Goal: Task Accomplishment & Management: Use online tool/utility

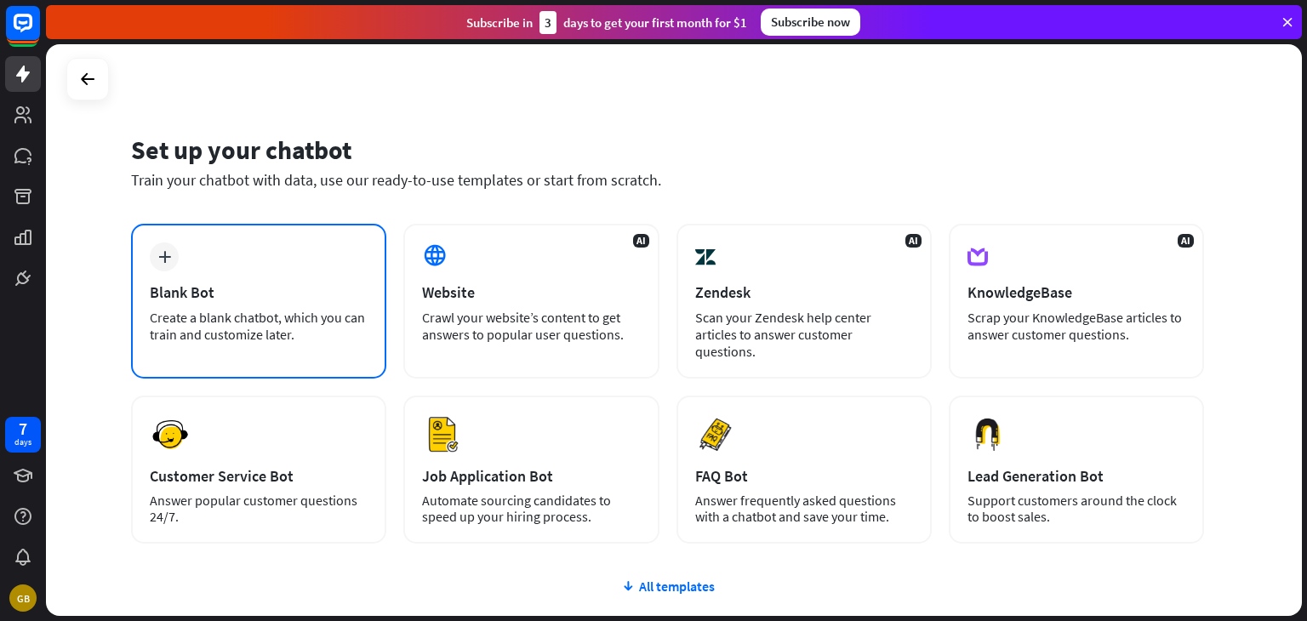
click at [323, 294] on div "Blank Bot" at bounding box center [259, 293] width 218 height 20
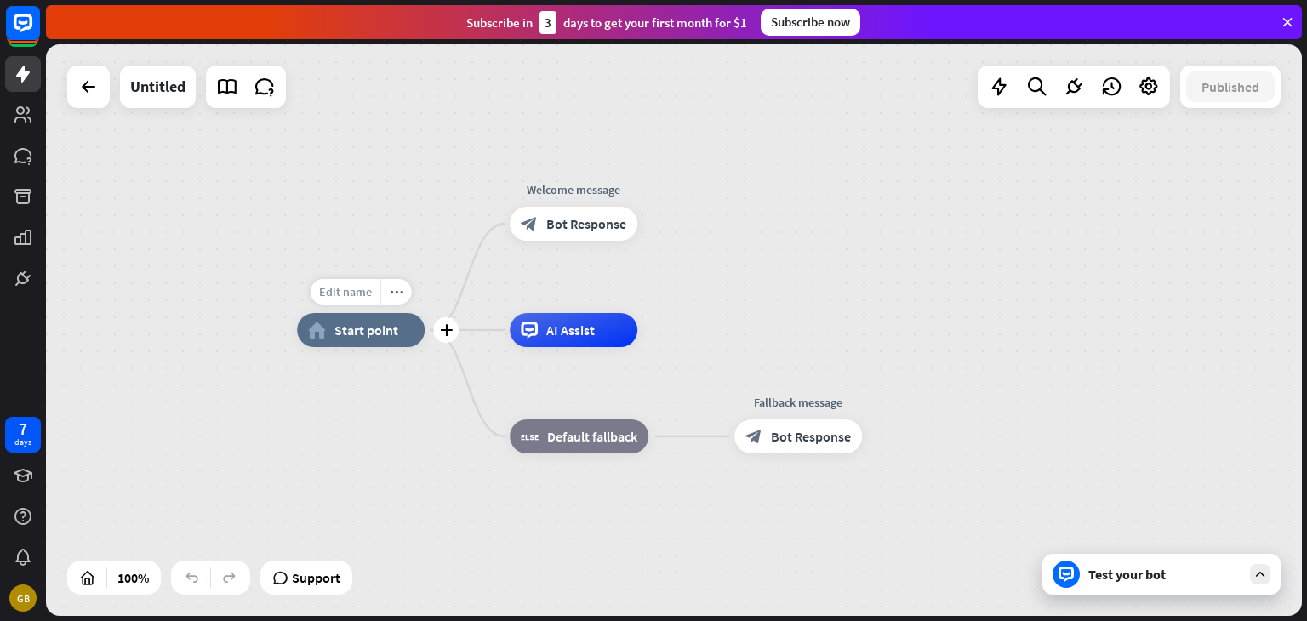
click at [355, 294] on span "Edit name" at bounding box center [345, 291] width 53 height 15
type input "**"
click at [556, 343] on div "** home_2 Start point Welcome message block_bot_response Bot Response Edit name…" at bounding box center [674, 330] width 1256 height 572
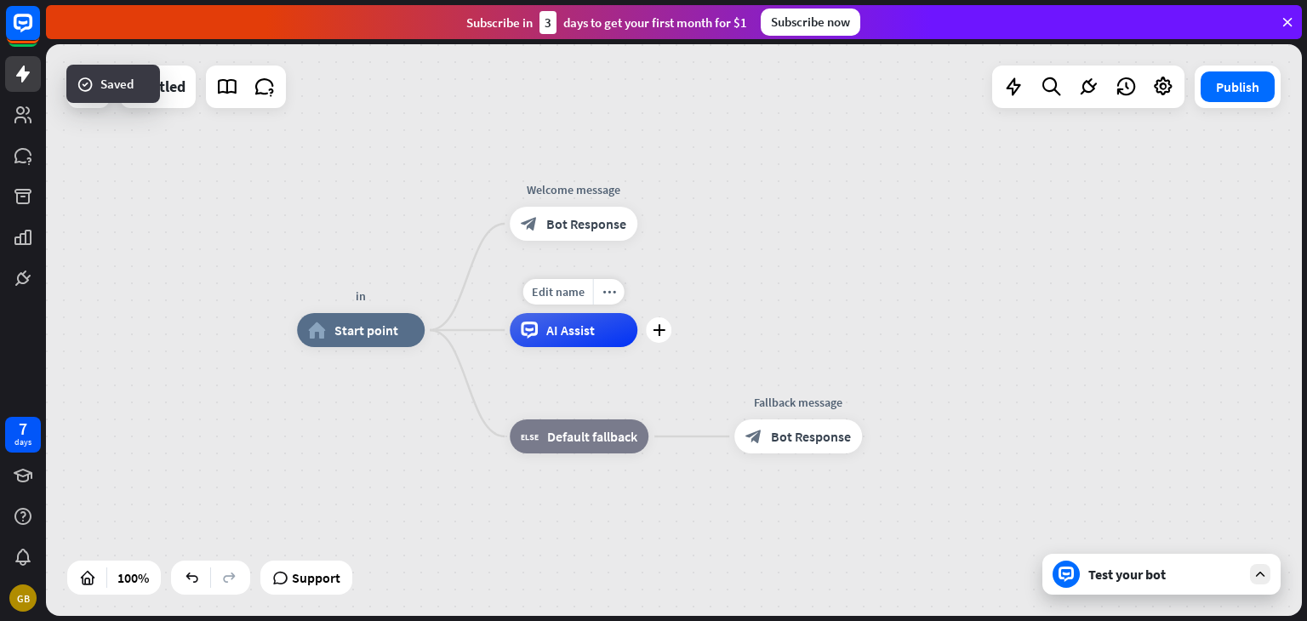
click at [556, 343] on div "AI Assist" at bounding box center [574, 330] width 128 height 34
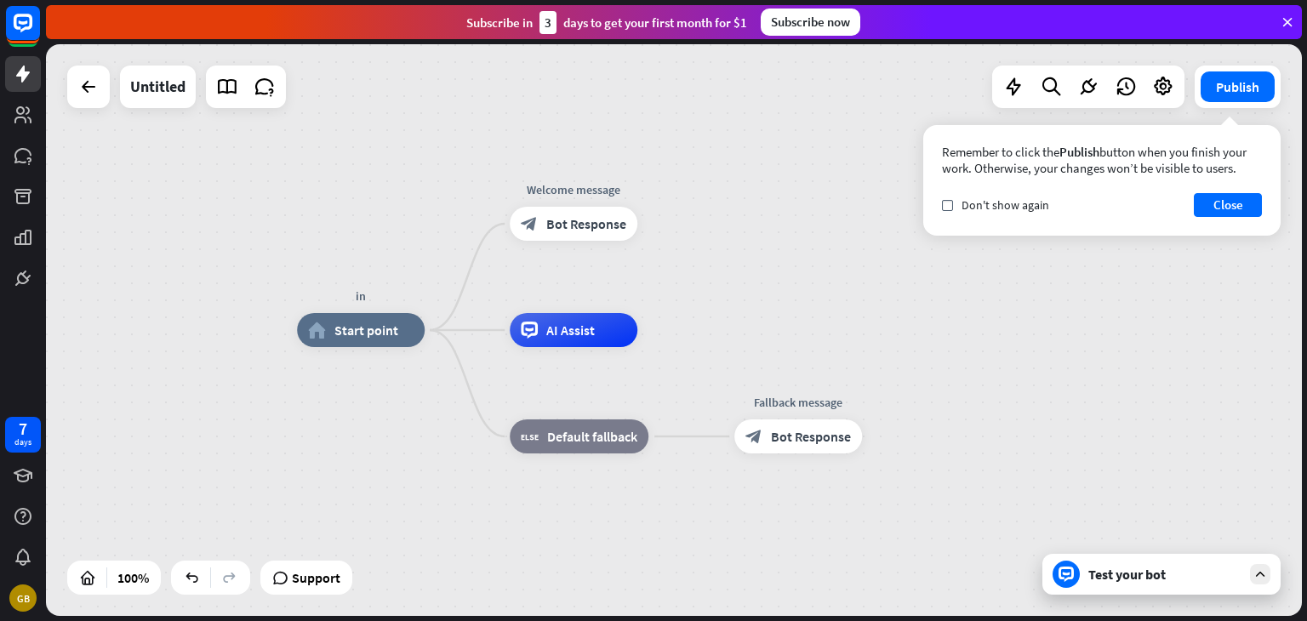
click at [733, 277] on div "in home_2 Start point Welcome message block_bot_response Bot Response AI Assist…" at bounding box center [674, 330] width 1256 height 572
click at [655, 335] on icon "plus" at bounding box center [659, 330] width 13 height 12
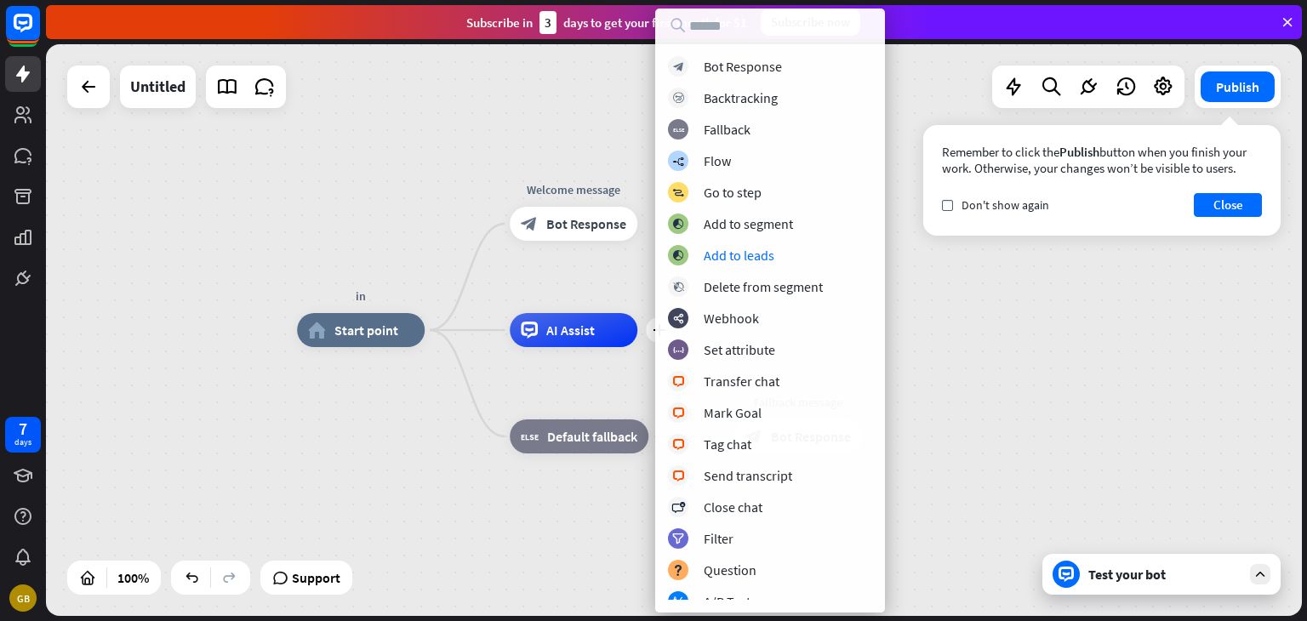
click at [425, 169] on div "in home_2 Start point Welcome message block_bot_response Bot Response plus AI A…" at bounding box center [674, 330] width 1256 height 572
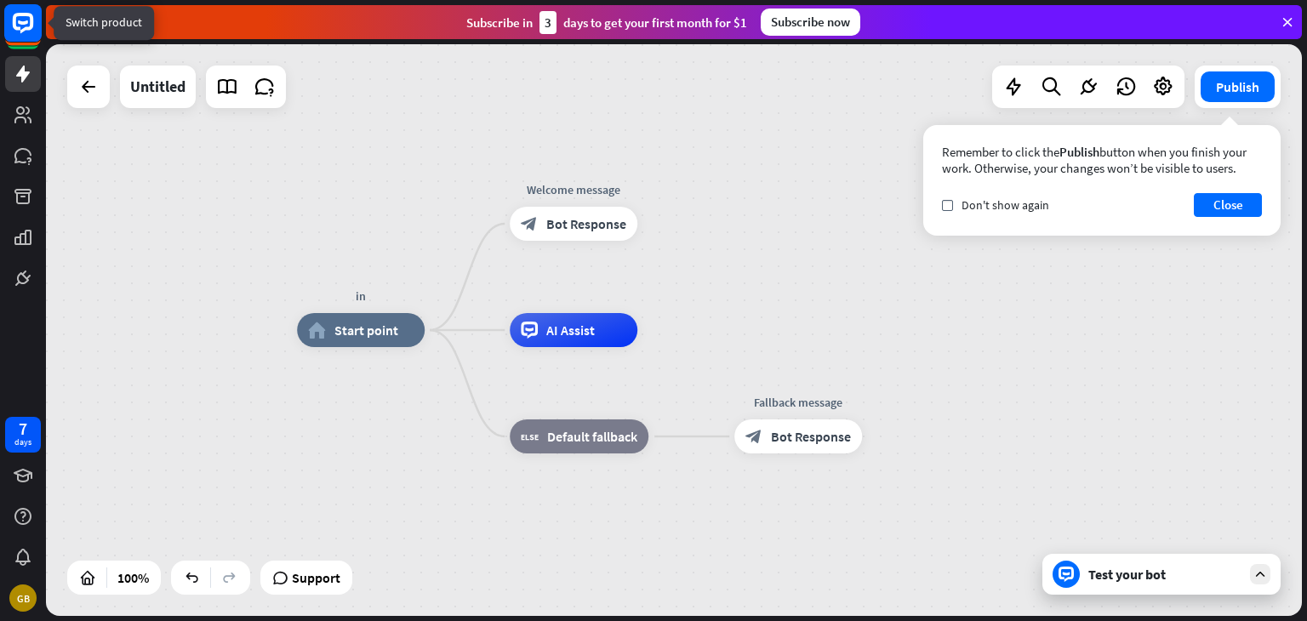
click at [11, 19] on rect at bounding box center [22, 22] width 37 height 37
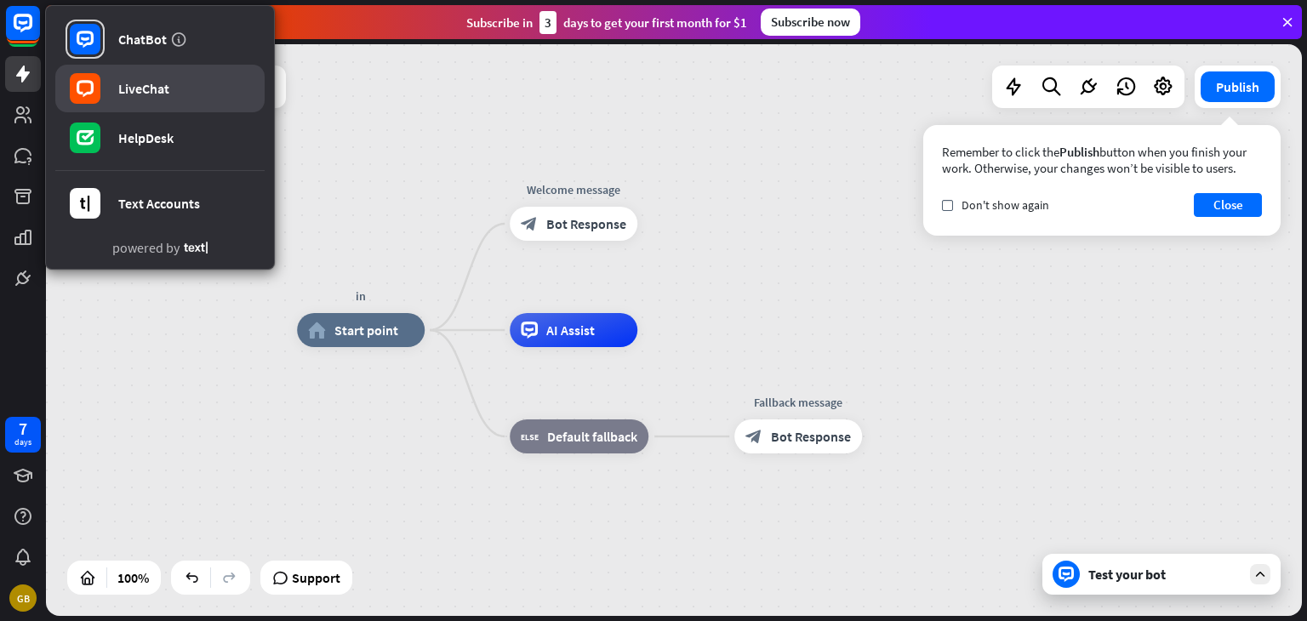
click at [120, 83] on div "LiveChat" at bounding box center [143, 88] width 51 height 17
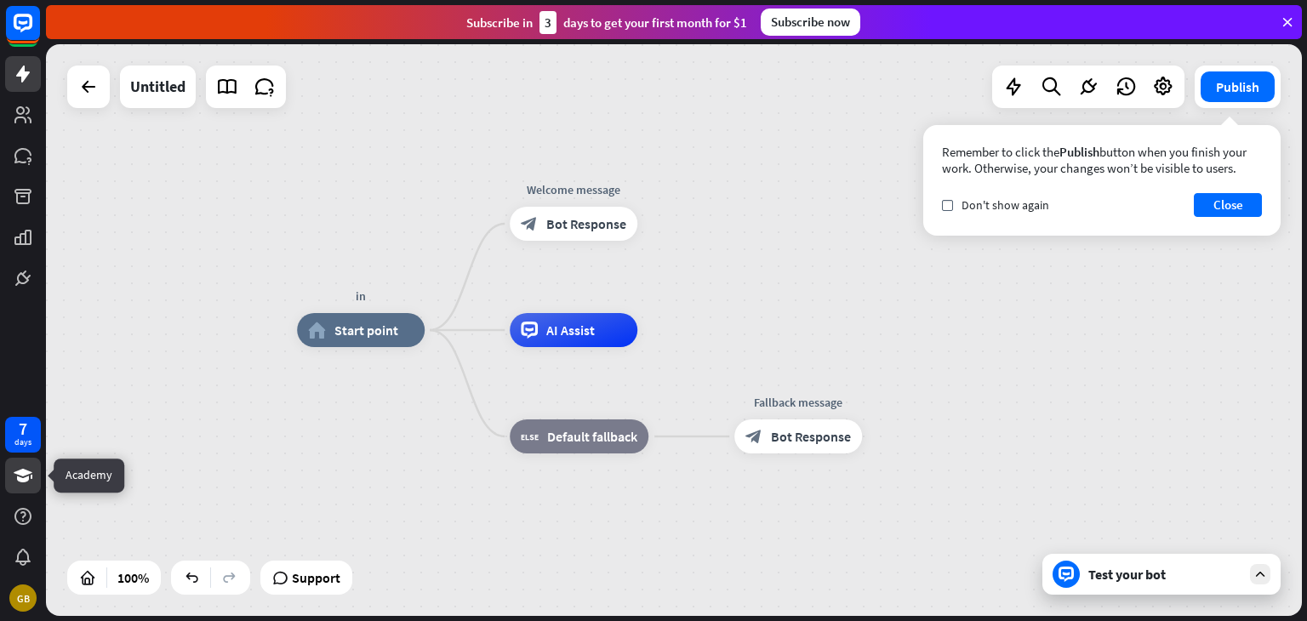
click at [27, 486] on link at bounding box center [23, 476] width 36 height 36
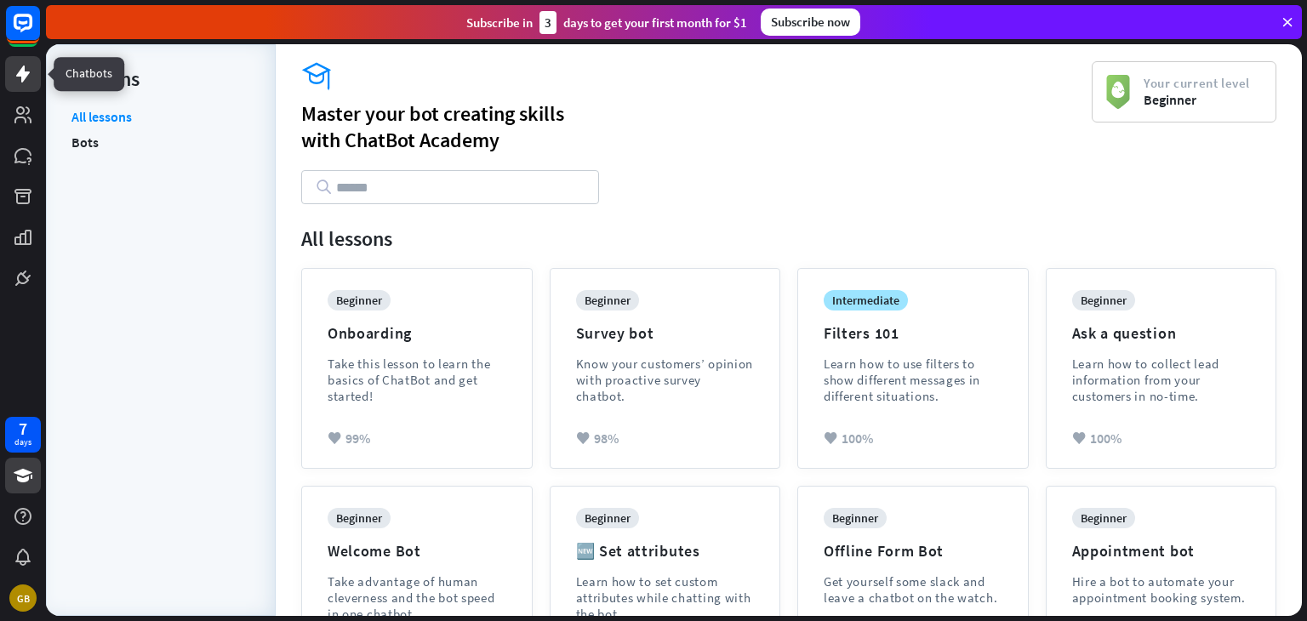
click at [11, 66] on link at bounding box center [23, 74] width 36 height 36
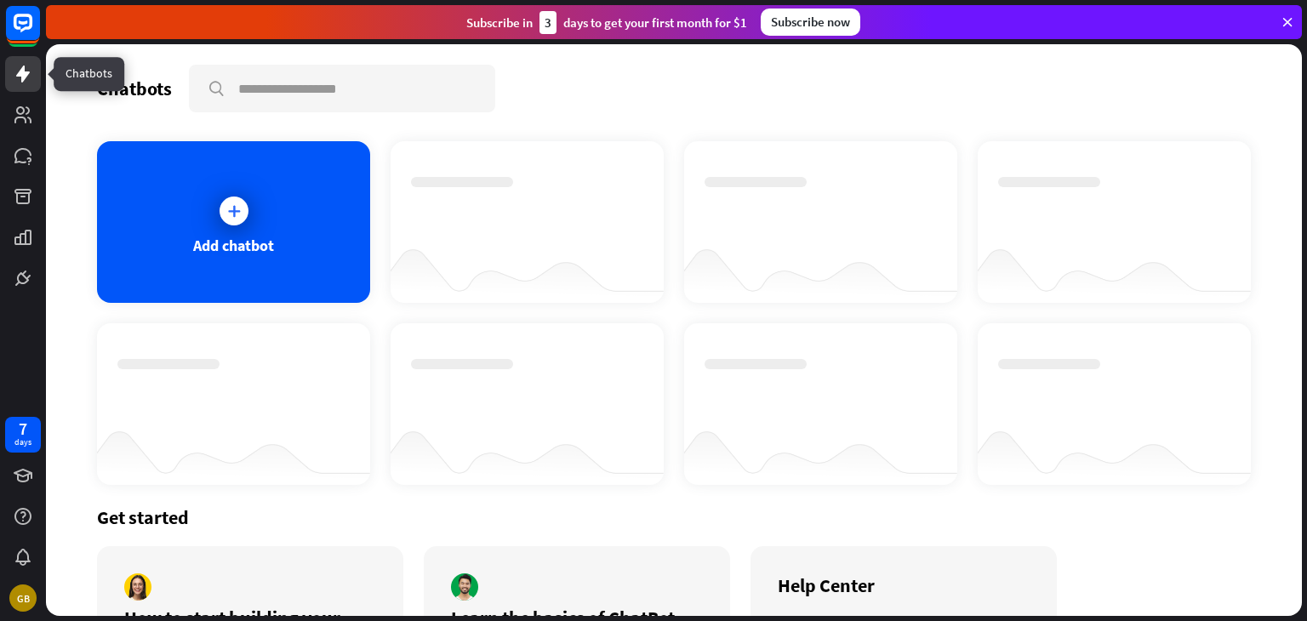
click at [11, 66] on link at bounding box center [23, 74] width 36 height 36
